Goal: Task Accomplishment & Management: Manage account settings

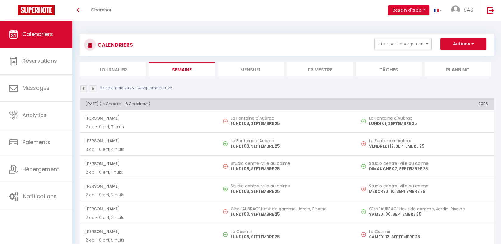
click at [277, 70] on li "Mensuel" at bounding box center [251, 69] width 66 height 15
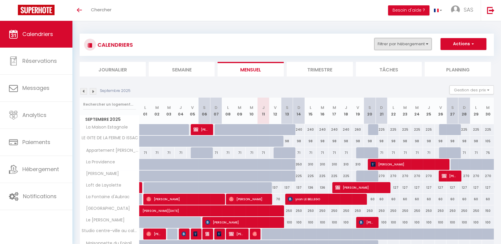
click at [391, 41] on button "Filtrer par hébergement" at bounding box center [402, 44] width 57 height 12
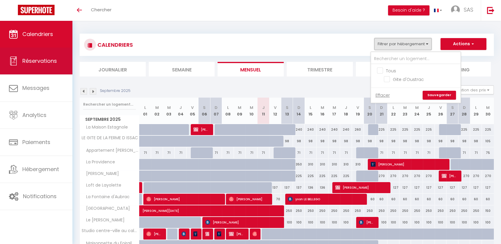
click at [48, 55] on link "Réservations" at bounding box center [36, 61] width 72 height 27
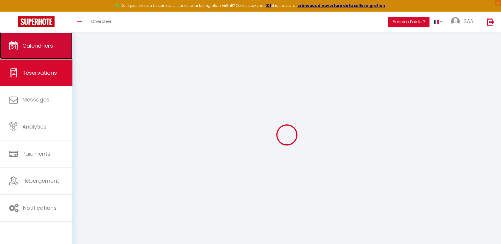
click at [53, 35] on link "Calendriers" at bounding box center [36, 45] width 72 height 27
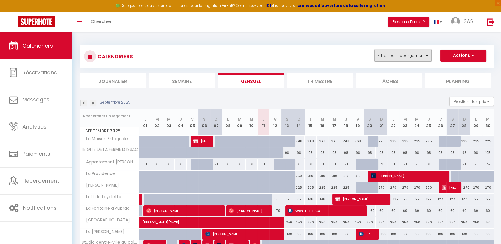
click at [385, 53] on button "Filtrer par hébergement" at bounding box center [402, 56] width 57 height 12
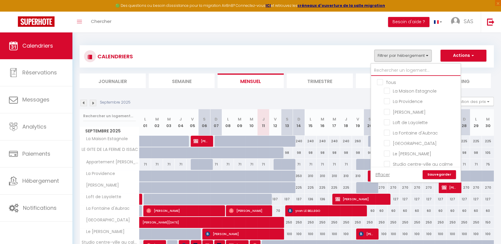
click at [386, 67] on input "text" at bounding box center [415, 70] width 89 height 11
type input "C"
checkbox input "false"
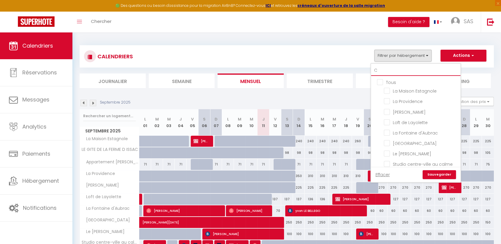
checkbox input "false"
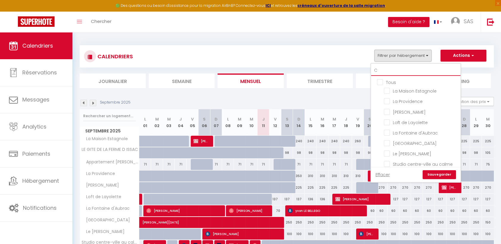
checkbox input "false"
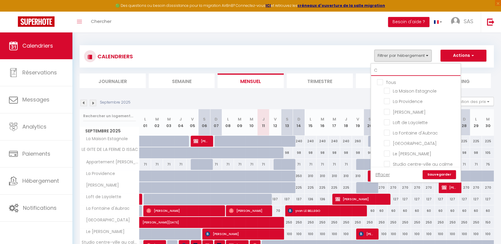
checkbox input "false"
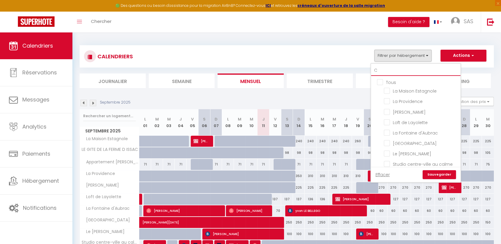
checkbox input "false"
type input "COU"
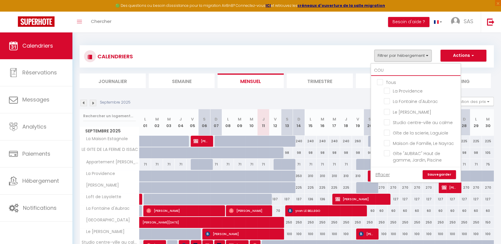
checkbox input "false"
type input "COUS"
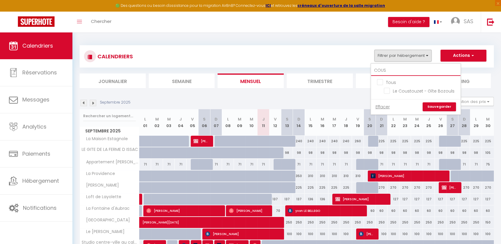
checkbox input "false"
type input "COUS"
click at [387, 90] on input "Le Coustouzet - Gîte Bozouls" at bounding box center [421, 91] width 74 height 6
checkbox input "true"
click at [440, 108] on link "Sauvegarder" at bounding box center [439, 107] width 33 height 9
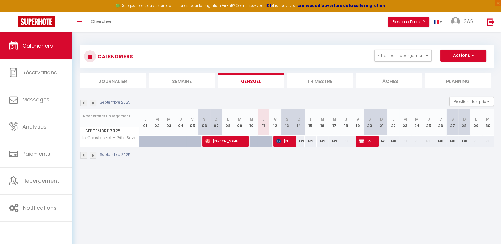
click at [91, 102] on img at bounding box center [93, 103] width 7 height 7
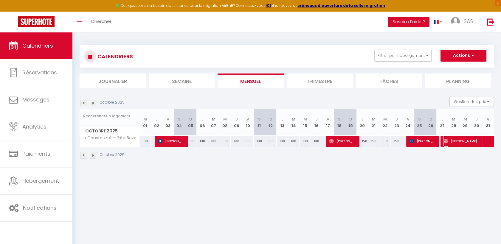
click at [451, 140] on span "[PERSON_NAME]" at bounding box center [477, 141] width 69 height 11
select select "OK"
select select "0"
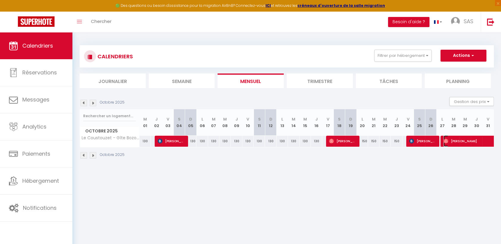
select select "1"
select select
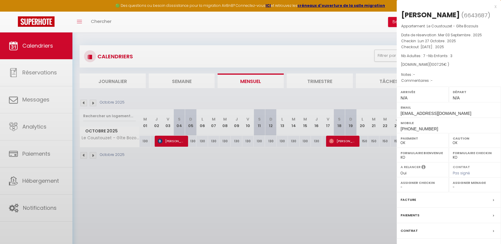
select select "40902"
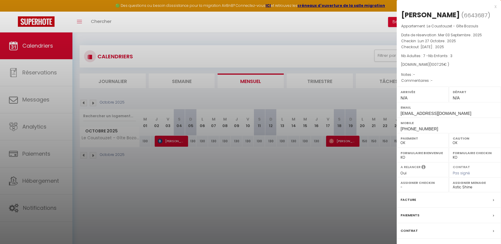
click at [355, 167] on div at bounding box center [250, 122] width 501 height 244
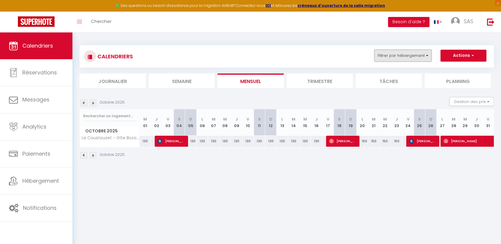
click at [403, 58] on button "Filtrer par hébergement" at bounding box center [402, 56] width 57 height 12
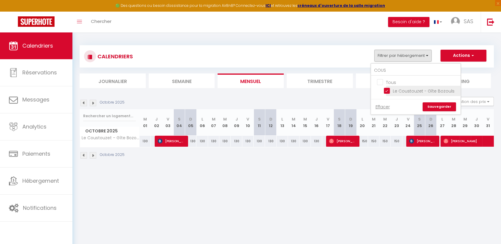
click at [389, 89] on input "Le Coustouzet - Gîte Bozouls" at bounding box center [421, 91] width 74 height 6
checkbox input "false"
click at [391, 69] on input "COUS" at bounding box center [415, 70] width 89 height 11
checkbox input "false"
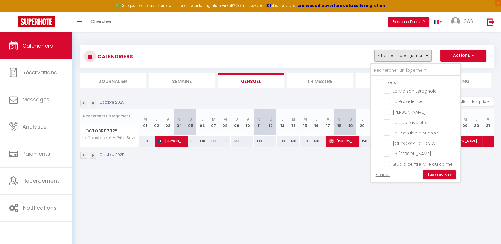
click at [313, 183] on body "🟢 Des questions ou besoin d'assistance pour la migration AirBnB? Connectez-vous…" at bounding box center [250, 154] width 501 height 244
